Goal: Use online tool/utility: Utilize a website feature to perform a specific function

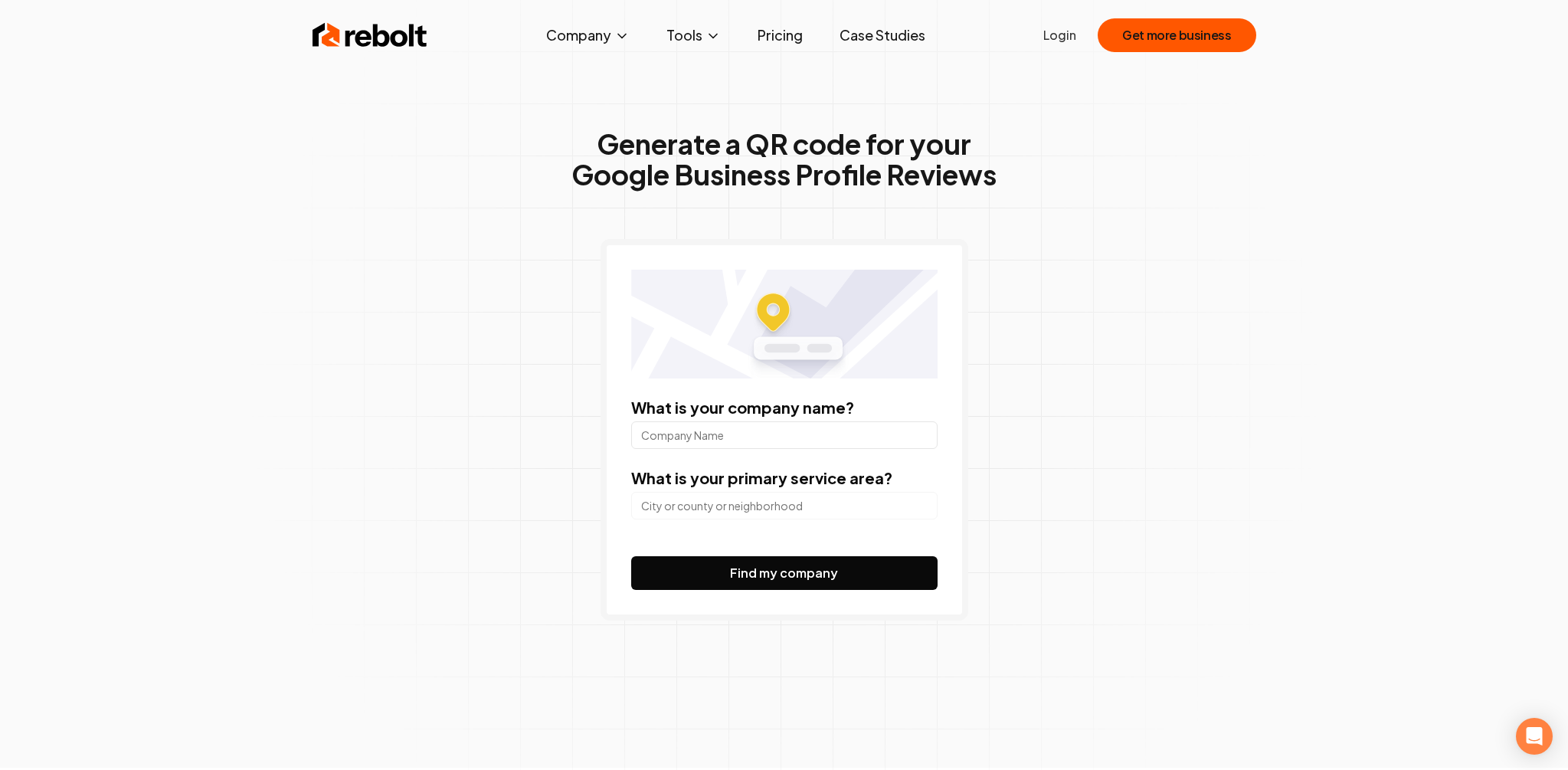
click at [714, 442] on input "What is your company name?" at bounding box center [784, 435] width 307 height 28
type input "restore hyper wellness"
click at [671, 564] on button "Find my company" at bounding box center [784, 573] width 307 height 33
click at [778, 513] on input "search" at bounding box center [784, 505] width 307 height 28
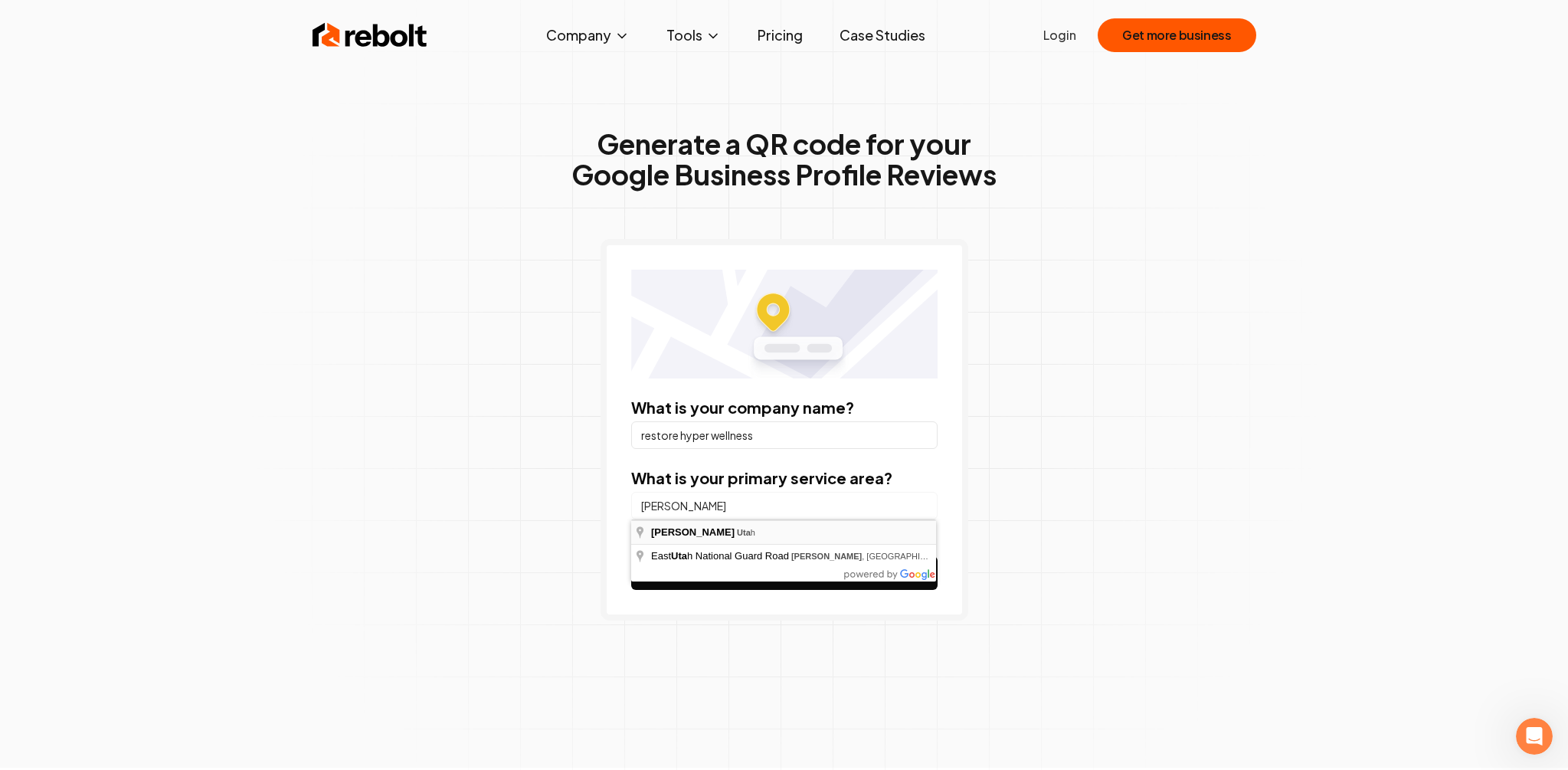
type input "Draper, [US_STATE]"
click at [731, 558] on button "Find my company" at bounding box center [784, 573] width 307 height 33
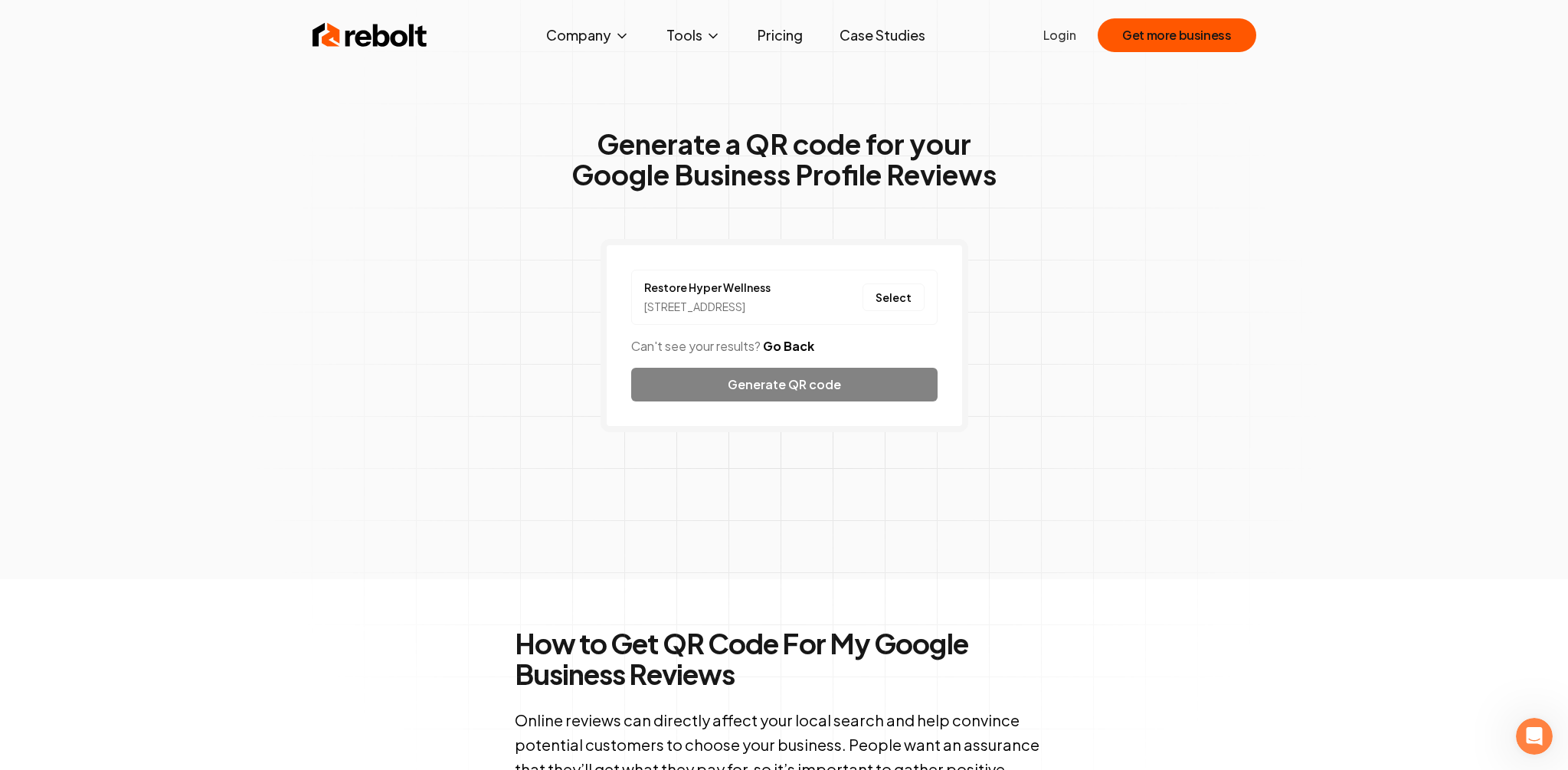
scroll to position [2, 0]
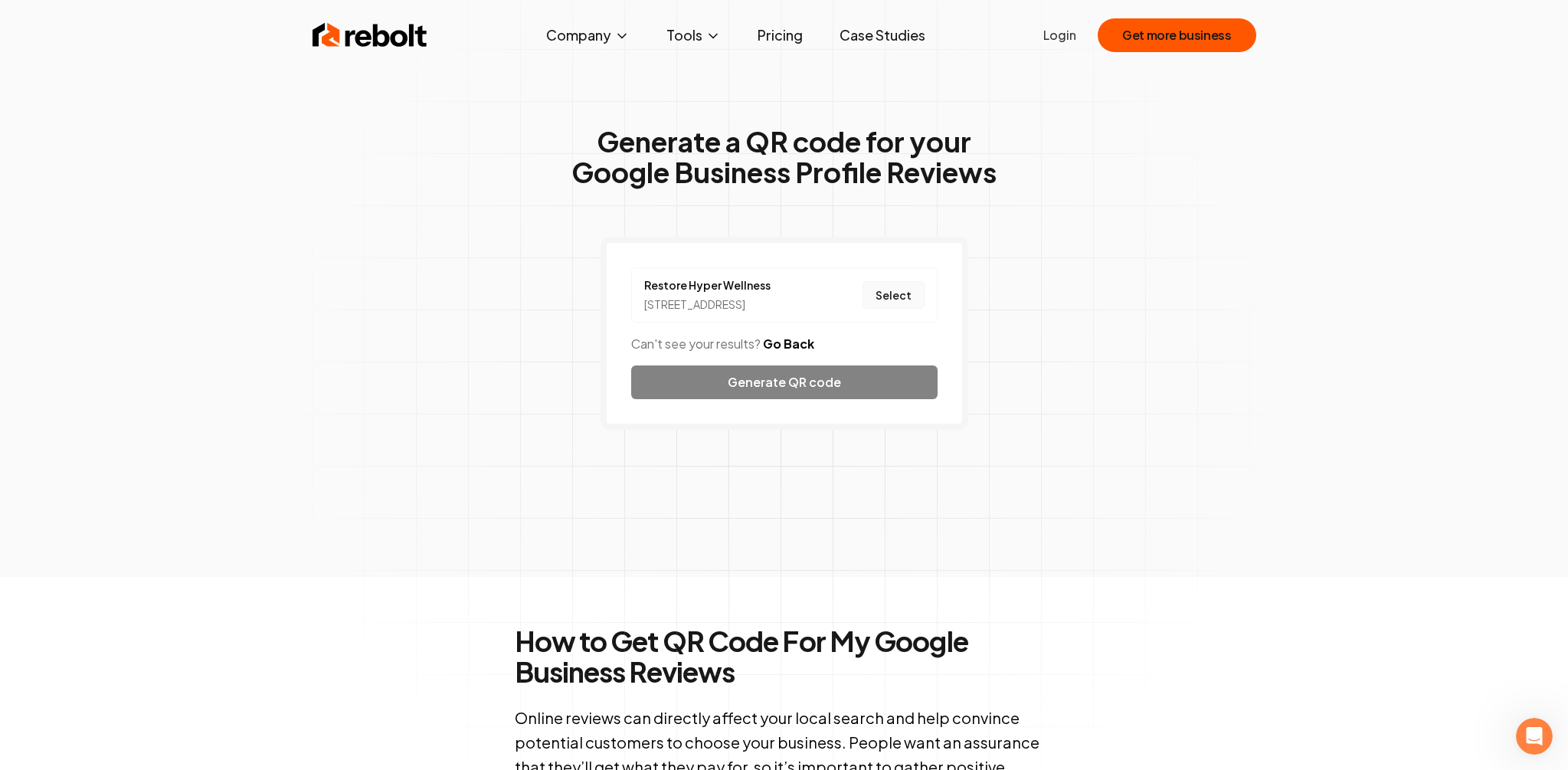
click at [901, 302] on button "Select" at bounding box center [894, 295] width 62 height 28
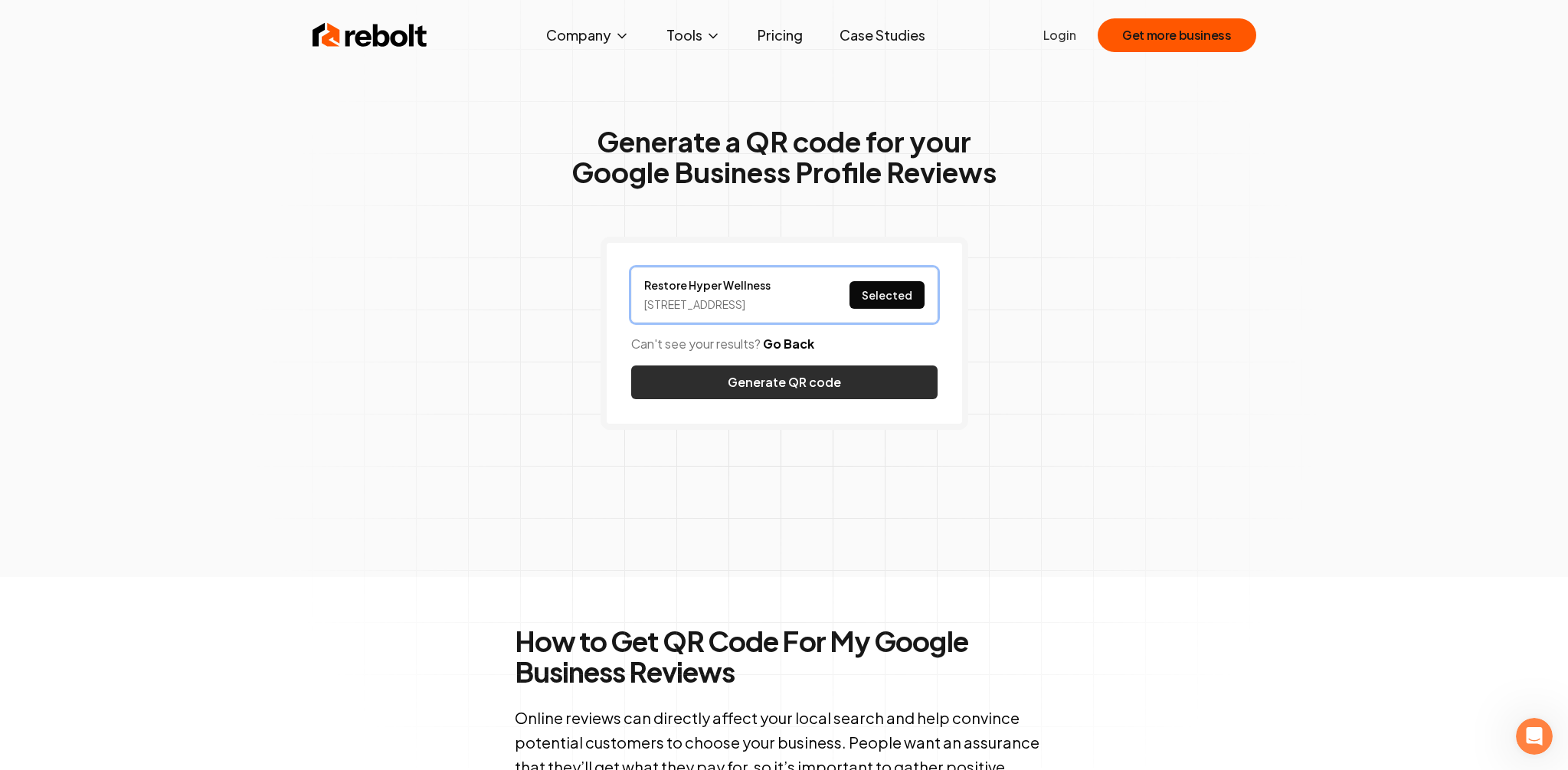
click at [842, 385] on button "Generate QR code" at bounding box center [784, 382] width 307 height 33
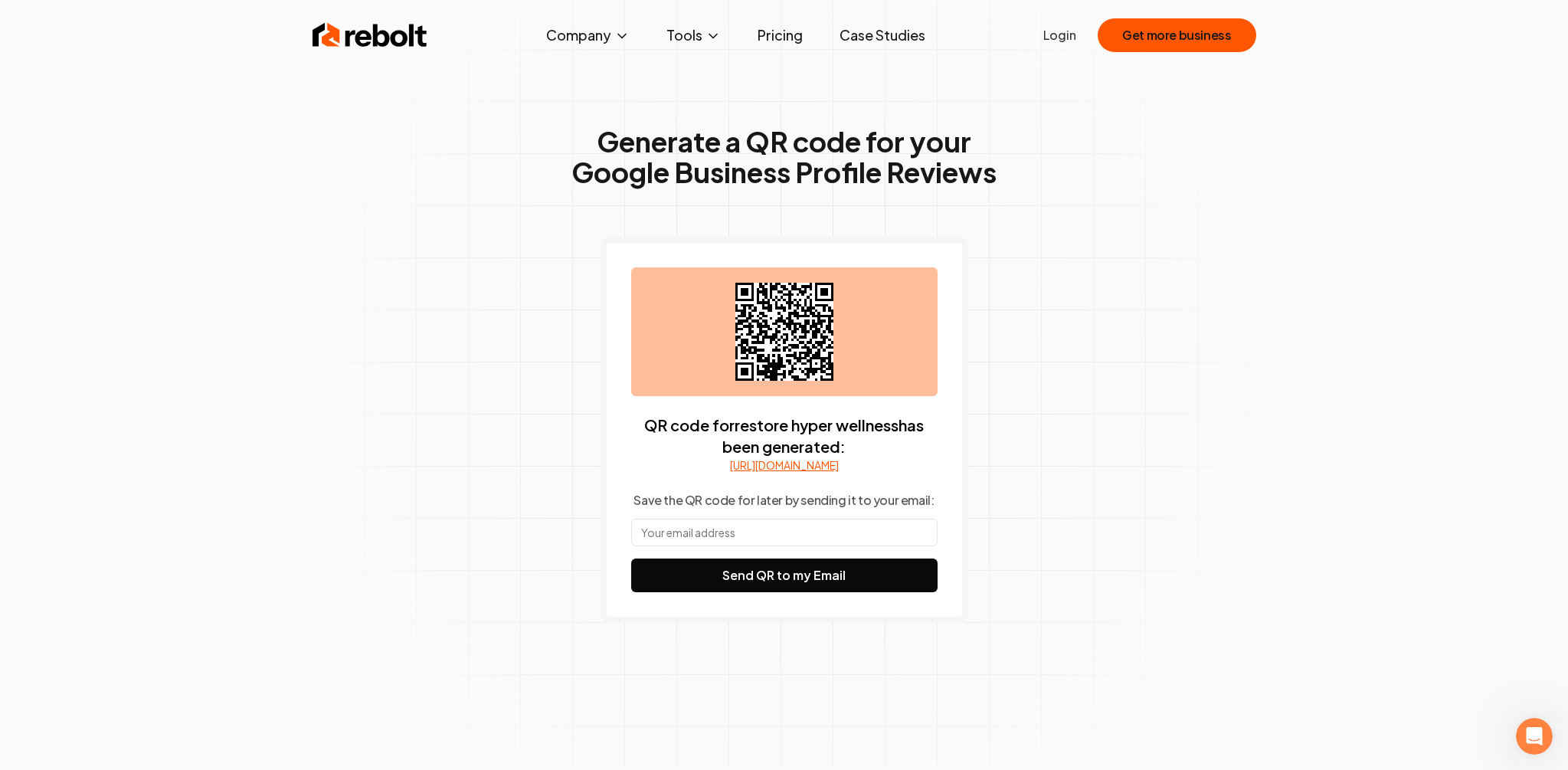
click at [778, 466] on link "[URL][DOMAIN_NAME]" at bounding box center [784, 465] width 109 height 15
drag, startPoint x: 589, startPoint y: 466, endPoint x: 952, endPoint y: 477, distance: 363.2
click at [952, 477] on div "Generate a QR code for your Google Business Profile Reviews QR code for restore…" at bounding box center [784, 405] width 784 height 729
copy link "[URL][DOMAIN_NAME]"
